Goal: Information Seeking & Learning: Find specific fact

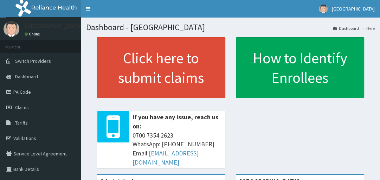
click at [21, 123] on span "Tariffs" at bounding box center [21, 123] width 13 height 6
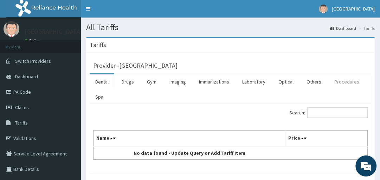
click at [341, 82] on link "Procedures" at bounding box center [347, 82] width 36 height 15
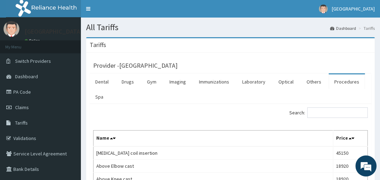
click at [349, 118] on div "Search:" at bounding box center [302, 114] width 132 height 12
click at [347, 114] on input "Search:" at bounding box center [337, 113] width 60 height 11
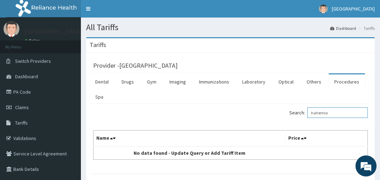
click at [320, 113] on input "hahernio" at bounding box center [337, 113] width 60 height 11
type input "hernio"
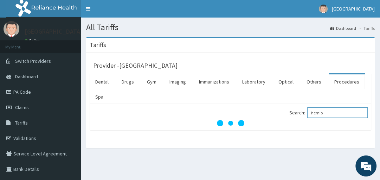
click at [336, 113] on input "hernio" at bounding box center [337, 113] width 60 height 11
